Goal: Transaction & Acquisition: Purchase product/service

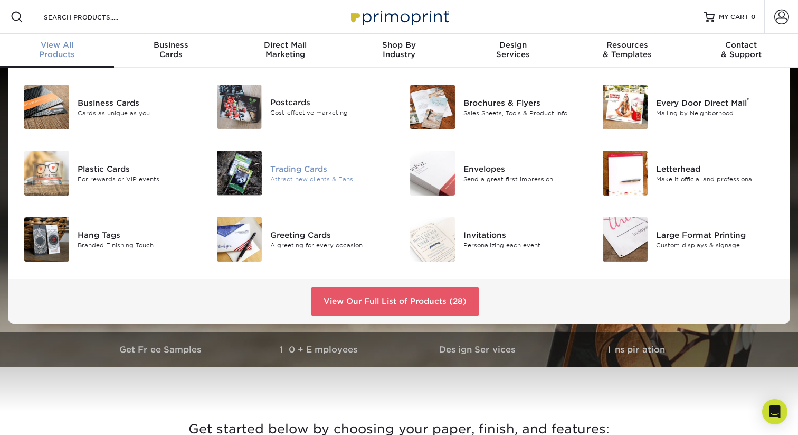
click at [267, 166] on div at bounding box center [238, 172] width 64 height 45
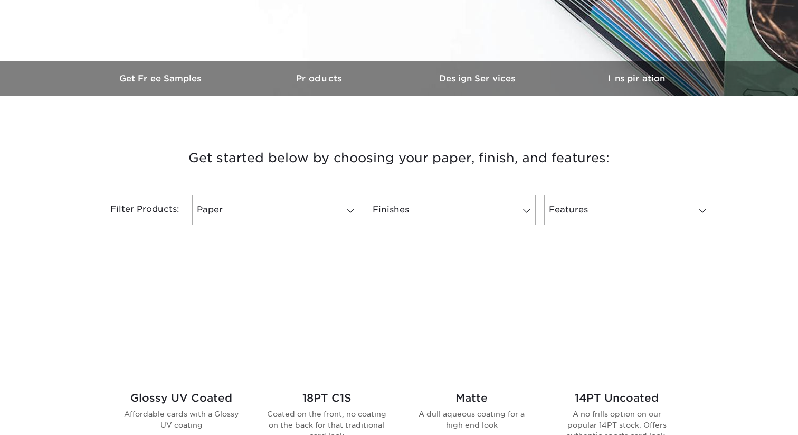
scroll to position [410, 0]
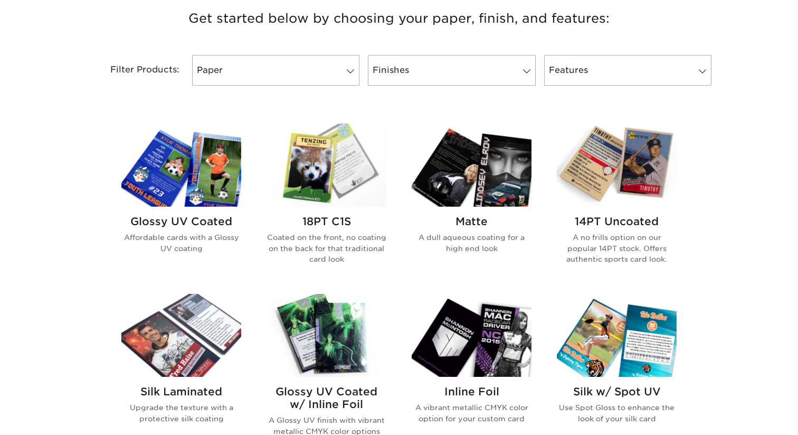
click at [316, 195] on img at bounding box center [327, 165] width 120 height 83
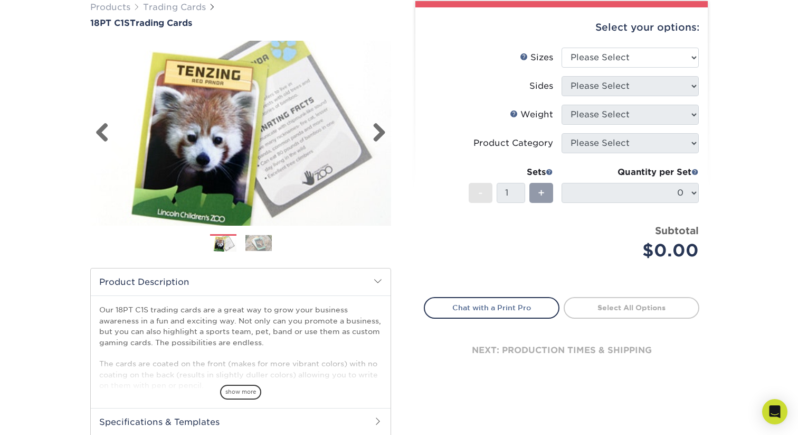
scroll to position [99, 0]
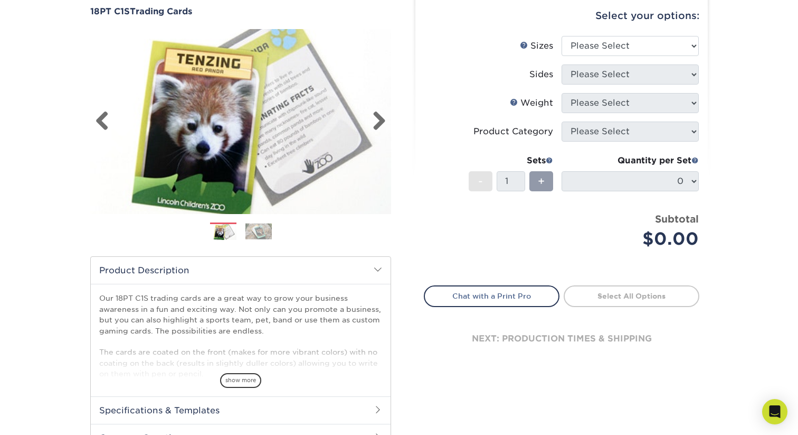
click at [389, 126] on img at bounding box center [240, 121] width 301 height 208
click at [376, 120] on link "Next" at bounding box center [375, 121] width 21 height 21
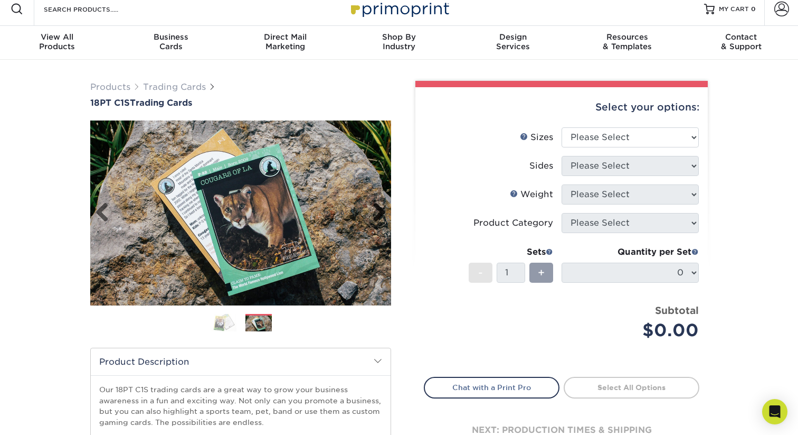
scroll to position [7, 0]
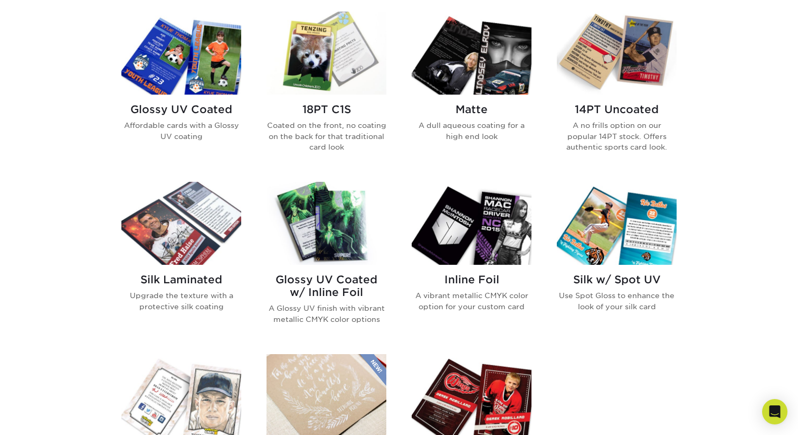
scroll to position [418, 0]
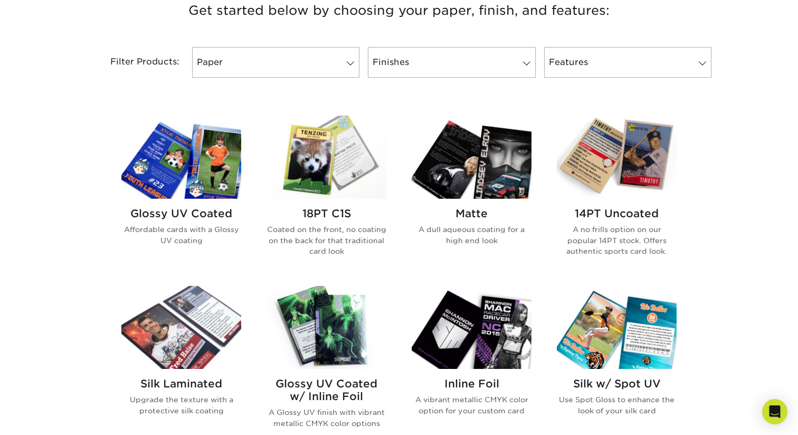
click at [613, 154] on img at bounding box center [617, 157] width 120 height 83
click at [606, 171] on img at bounding box center [617, 157] width 120 height 83
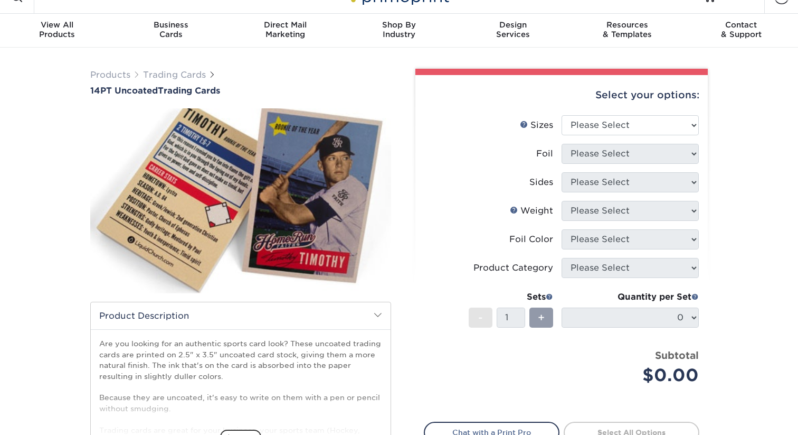
scroll to position [22, 0]
